Goal: Task Accomplishment & Management: Manage account settings

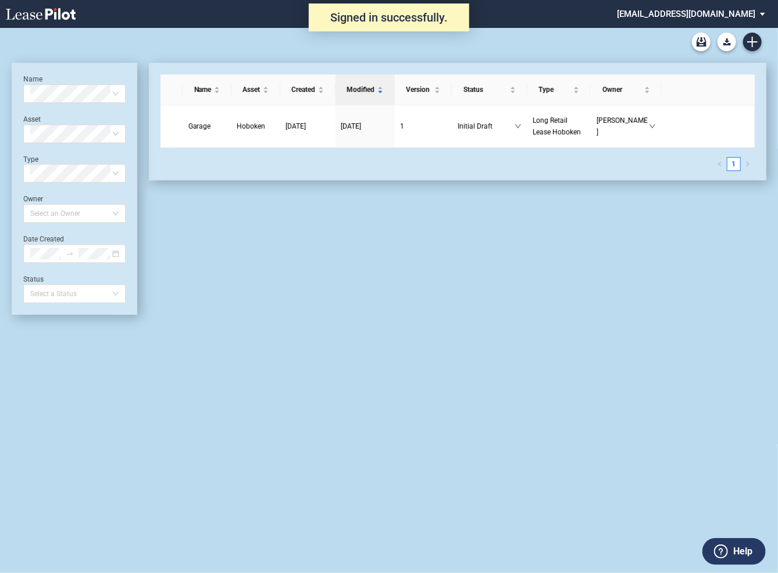
click at [125, 266] on div "Name Select name Asset Select Asset Type Select Type Owner Select an Owner Date…" at bounding box center [74, 188] width 102 height 229
click at [118, 255] on icon "close-circle" at bounding box center [115, 253] width 7 height 7
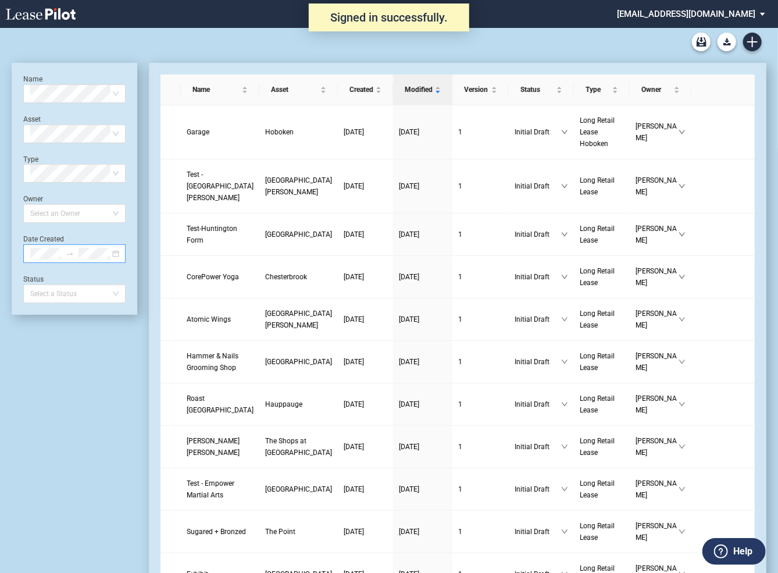
click at [116, 255] on div at bounding box center [74, 253] width 102 height 19
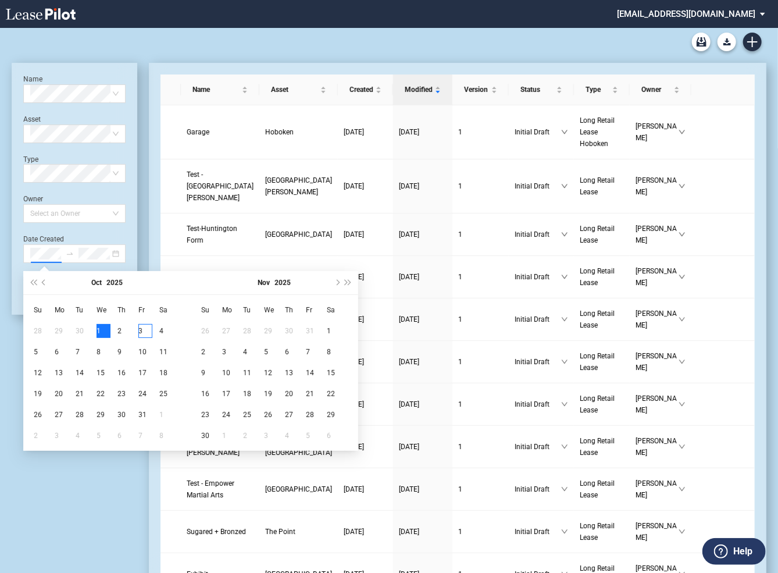
click at [101, 331] on div "1" at bounding box center [104, 331] width 14 height 14
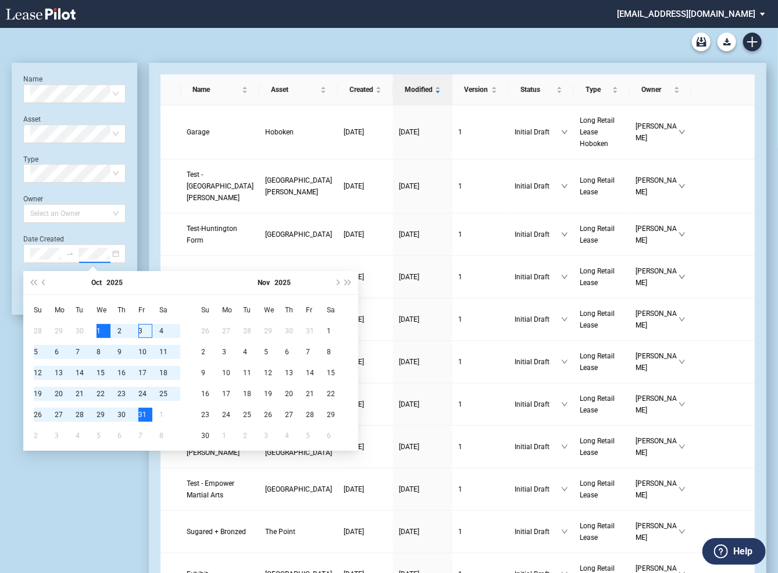
click at [139, 415] on div "31" at bounding box center [145, 415] width 14 height 14
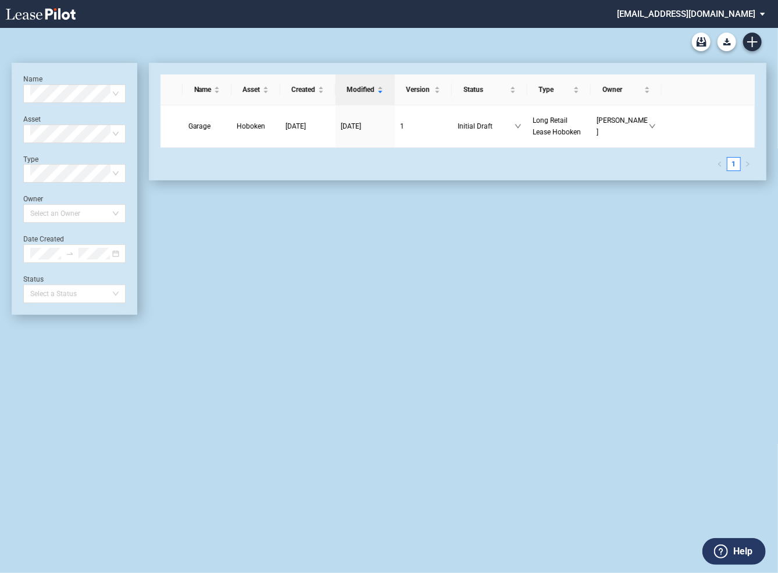
click at [682, 13] on md-select "[EMAIL_ADDRESS][DOMAIN_NAME] Super Admin Area Admin Area Settings Sign Out" at bounding box center [695, 13] width 159 height 26
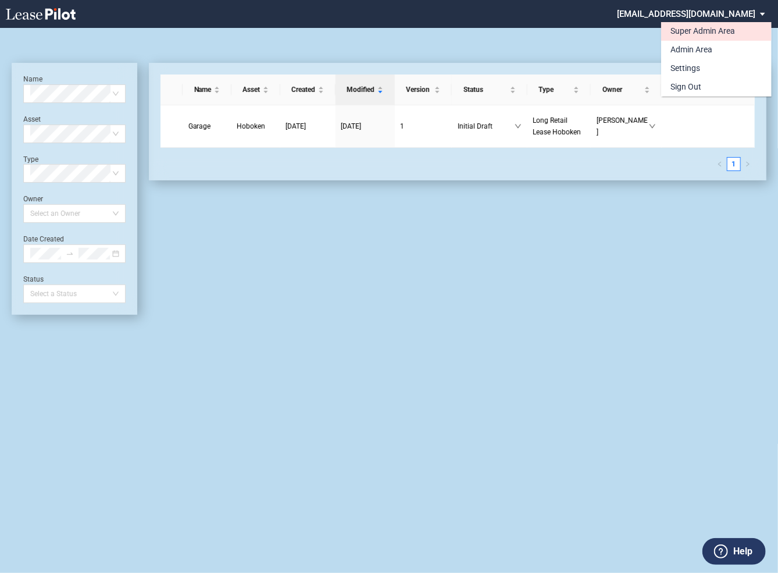
click at [680, 34] on div "Super Admin Area" at bounding box center [703, 32] width 65 height 12
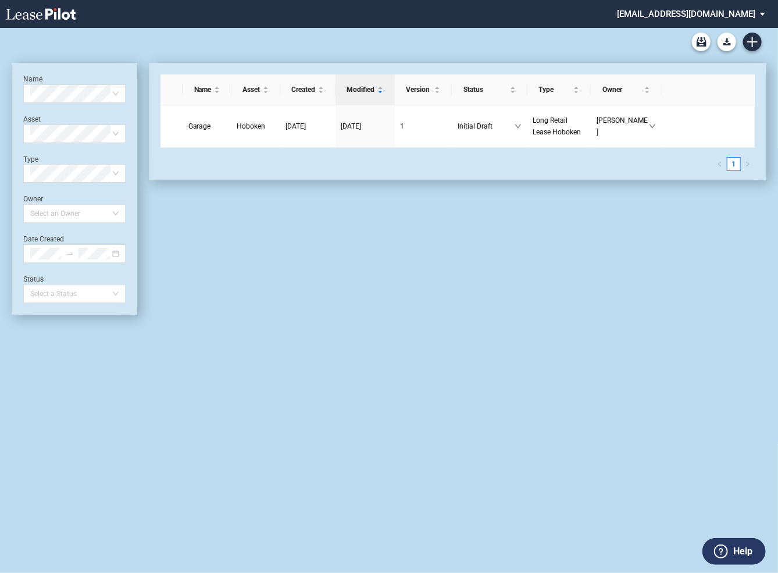
scroll to position [28, 0]
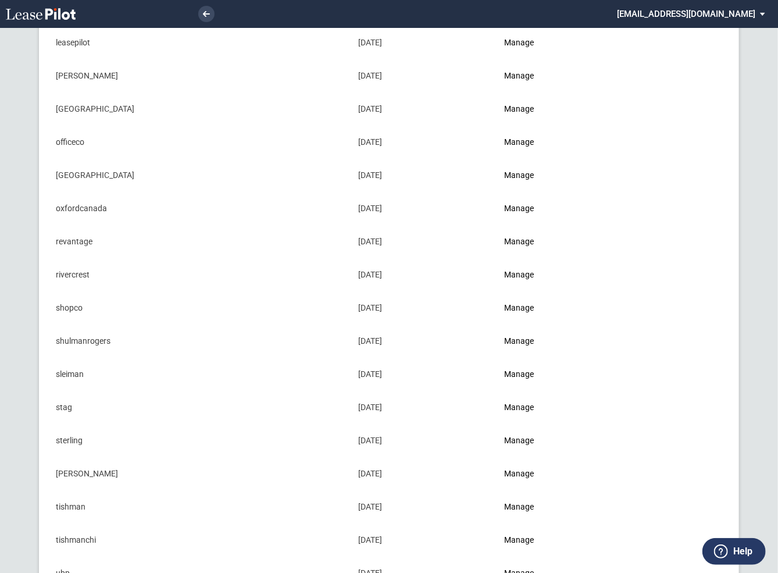
scroll to position [1006, 0]
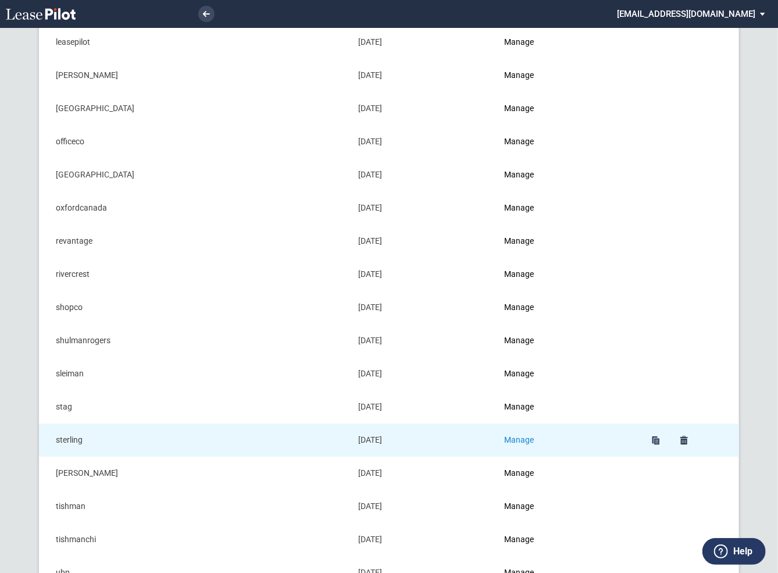
click at [532, 435] on link "Manage" at bounding box center [519, 439] width 30 height 9
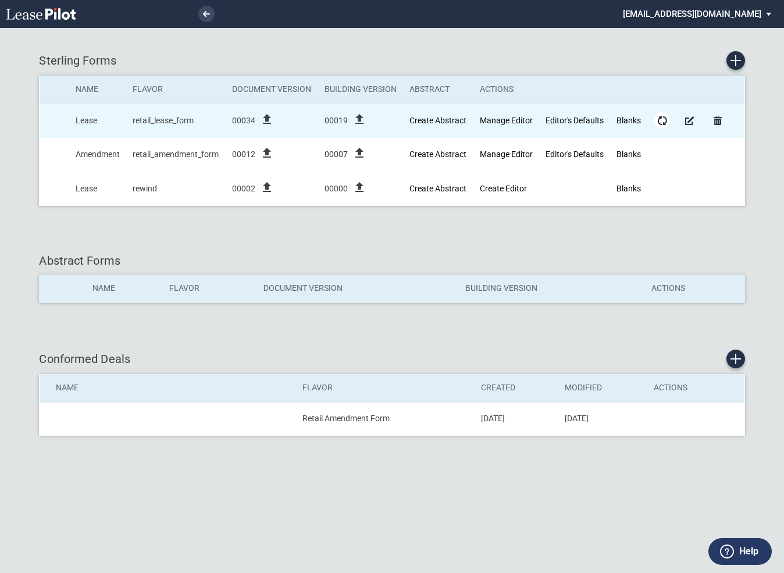
click at [662, 119] on md-icon "Form Updates" at bounding box center [662, 120] width 14 height 14
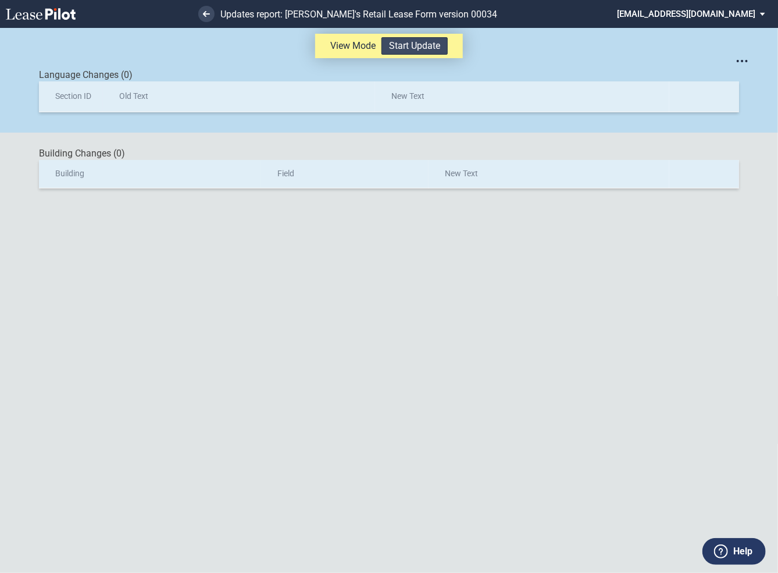
click at [400, 44] on button "Start Update" at bounding box center [415, 45] width 66 height 17
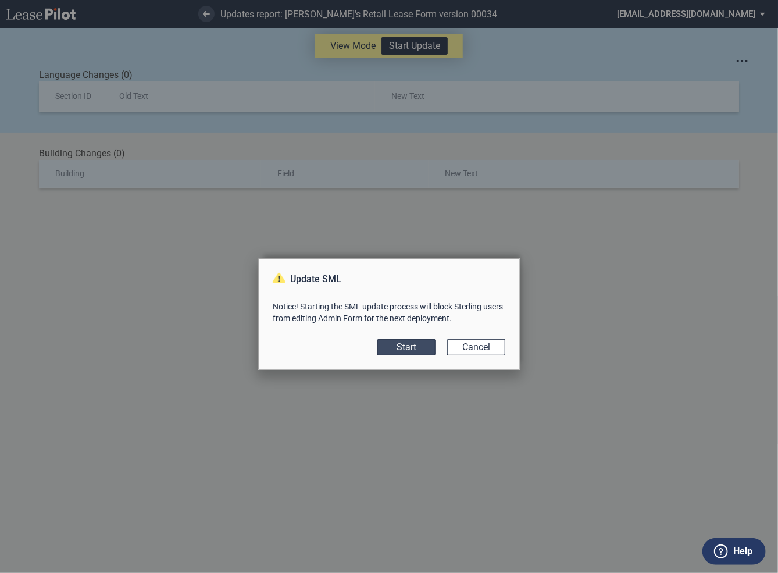
click at [411, 350] on button "Start" at bounding box center [406, 347] width 58 height 16
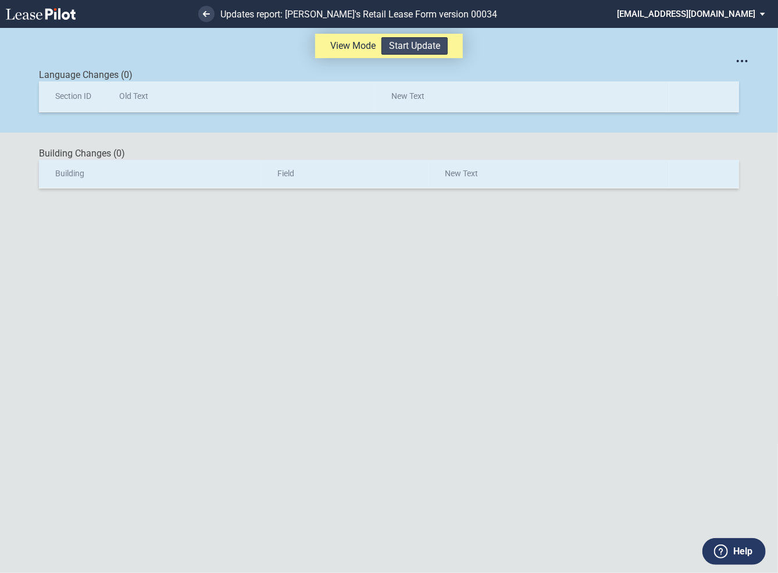
click at [416, 49] on button "Start Update" at bounding box center [415, 45] width 66 height 17
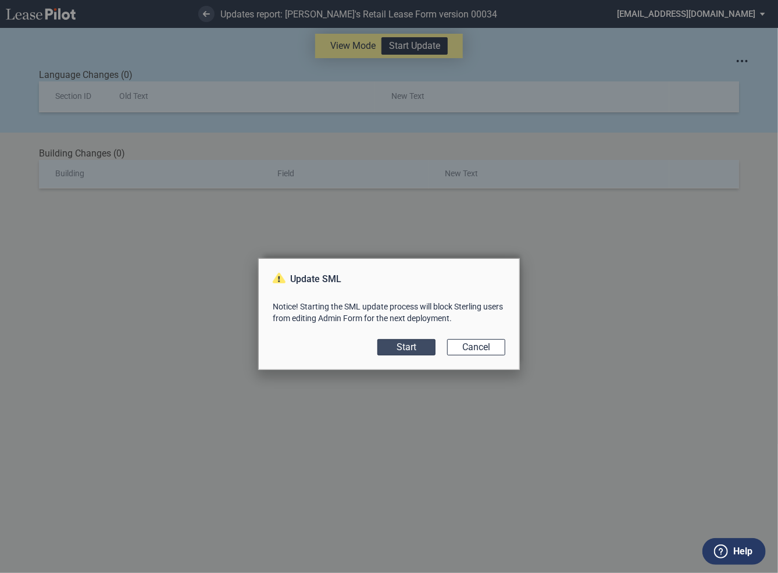
click at [416, 353] on button "Start" at bounding box center [406, 347] width 58 height 16
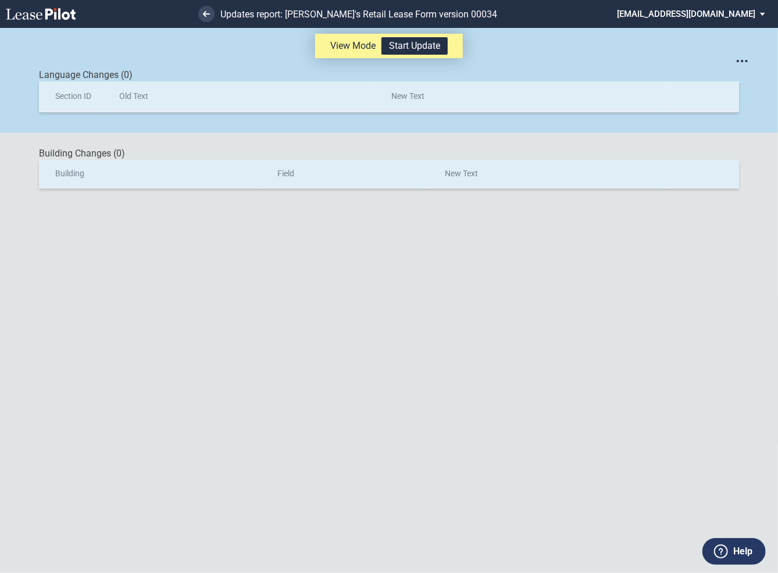
scroll to position [28, 0]
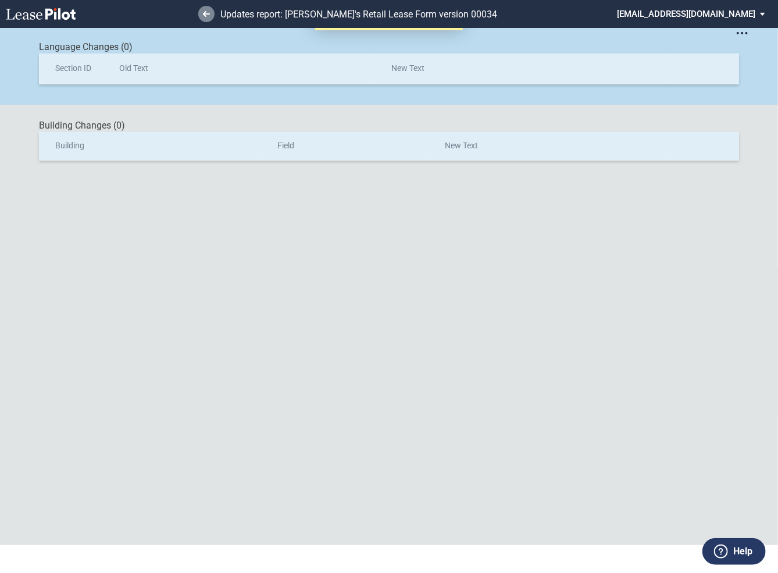
click at [209, 13] on icon at bounding box center [206, 14] width 7 height 6
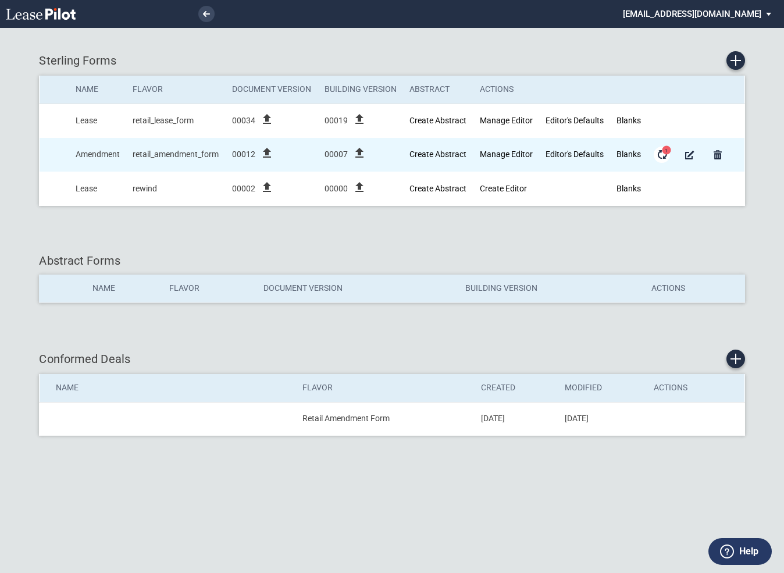
click at [662, 154] on md-icon "Form Updates" at bounding box center [662, 155] width 14 height 14
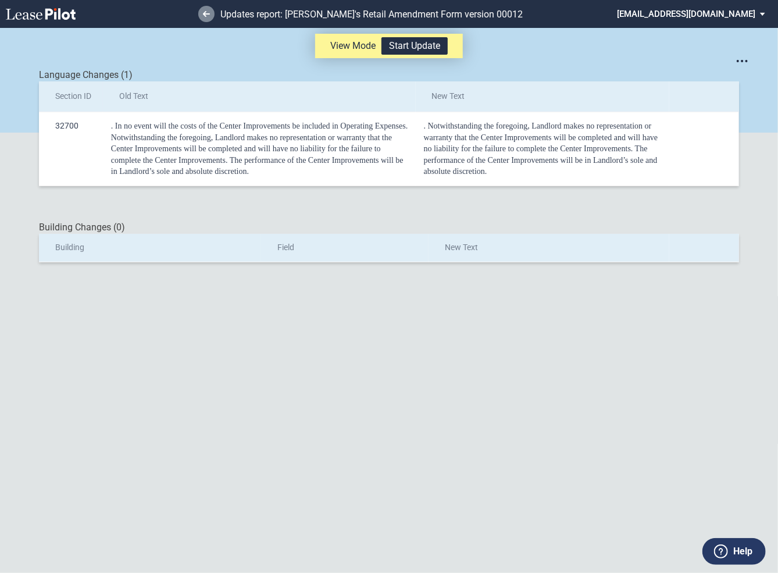
click at [209, 16] on icon at bounding box center [206, 14] width 7 height 6
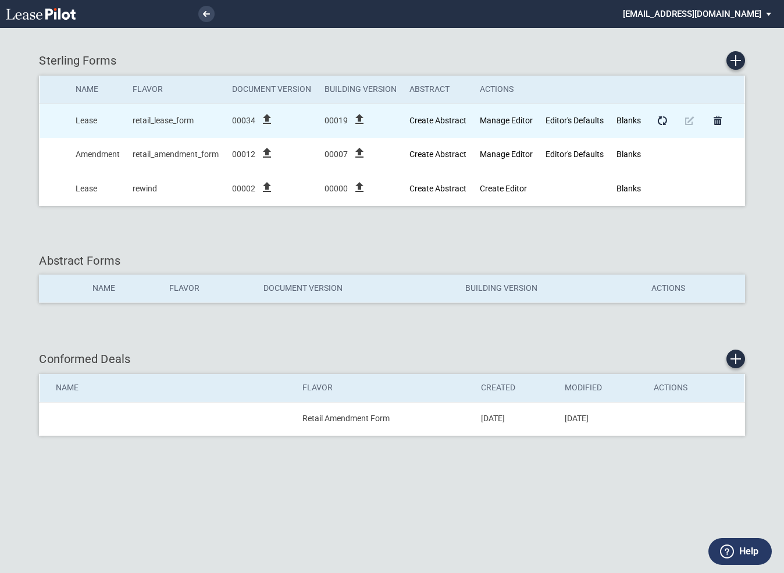
click at [267, 119] on icon "file_upload" at bounding box center [267, 119] width 14 height 14
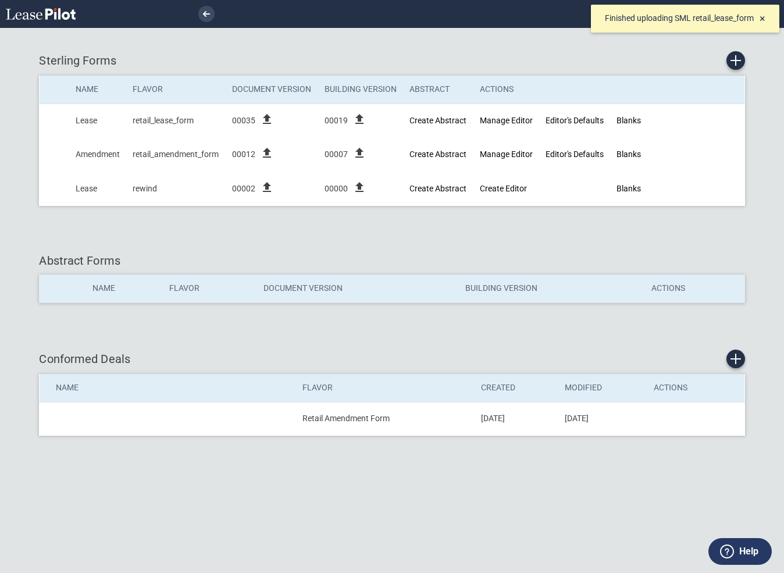
click at [764, 19] on span "×" at bounding box center [763, 18] width 6 height 12
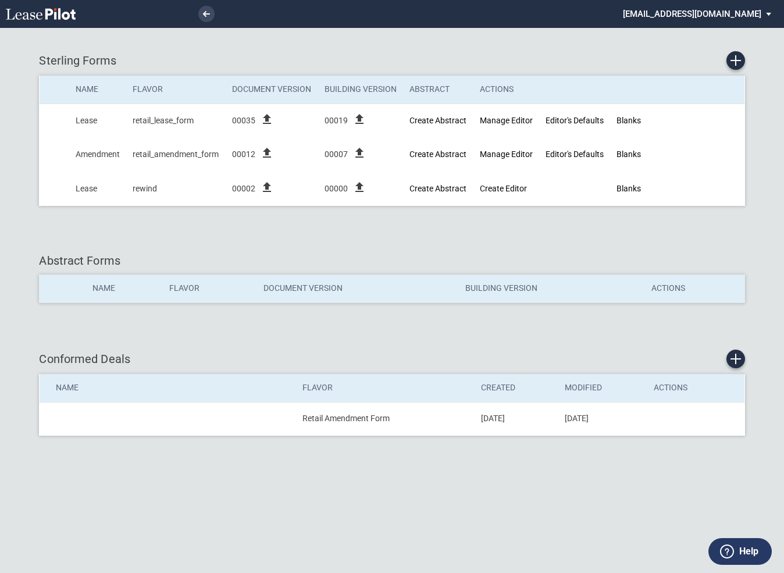
click at [765, 12] on md-select "[EMAIL_ADDRESS][DOMAIN_NAME] Super Admin Area Admin Area Settings Sign Out" at bounding box center [701, 13] width 159 height 26
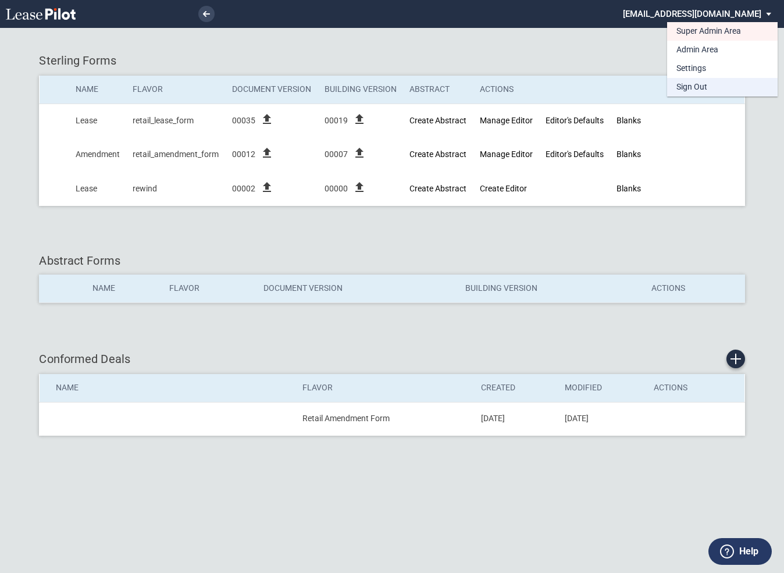
click at [702, 89] on div "Sign Out" at bounding box center [691, 87] width 31 height 12
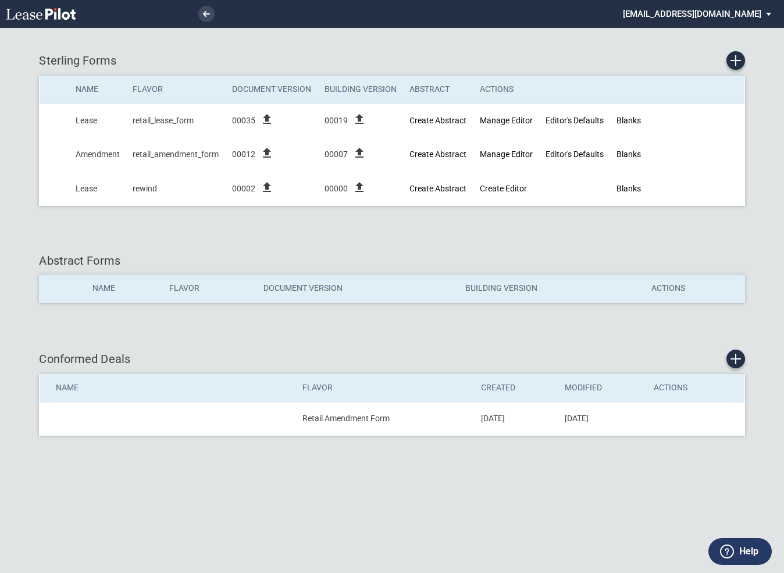
click at [695, 16] on md-select "[EMAIL_ADDRESS][DOMAIN_NAME]" at bounding box center [701, 13] width 159 height 26
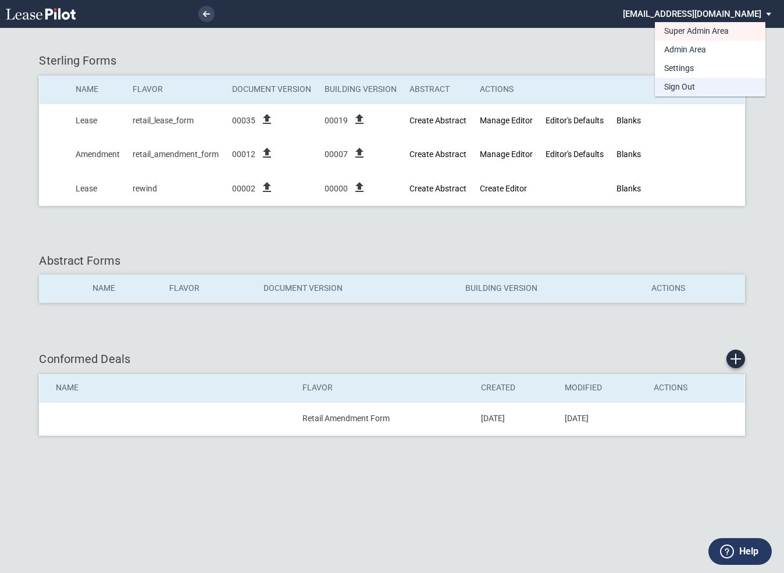
click at [683, 87] on div "Sign Out" at bounding box center [679, 87] width 31 height 12
